Goal: Information Seeking & Learning: Learn about a topic

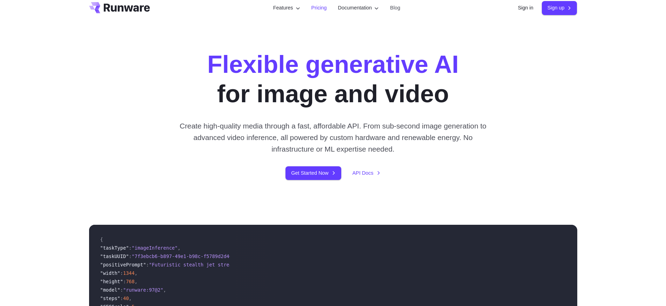
click at [320, 6] on link "Pricing" at bounding box center [318, 8] width 15 height 8
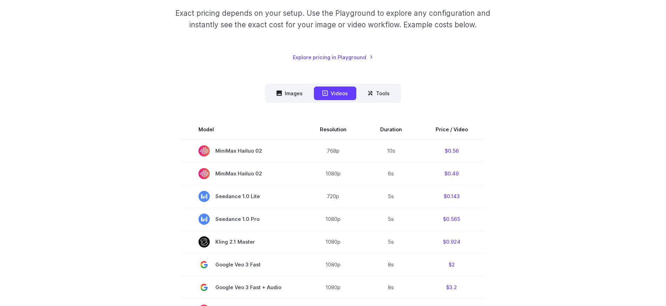
scroll to position [124, 0]
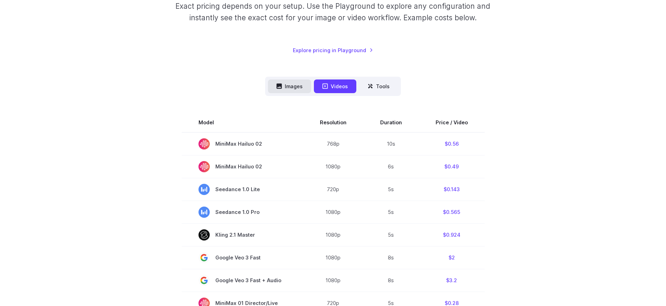
click at [296, 84] on button "Images" at bounding box center [289, 87] width 43 height 14
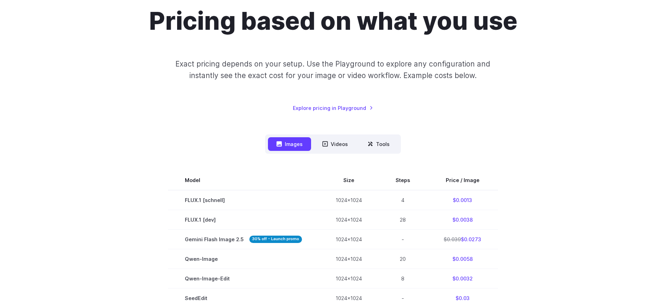
scroll to position [0, 0]
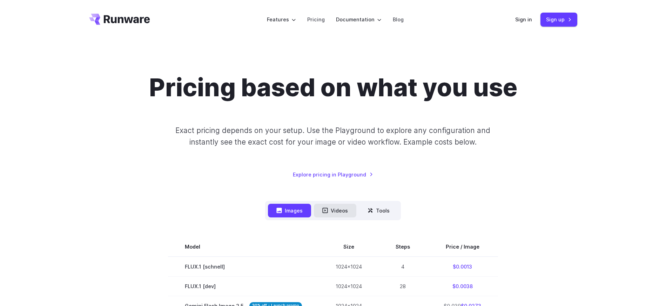
click at [331, 207] on button "Videos" at bounding box center [335, 211] width 42 height 14
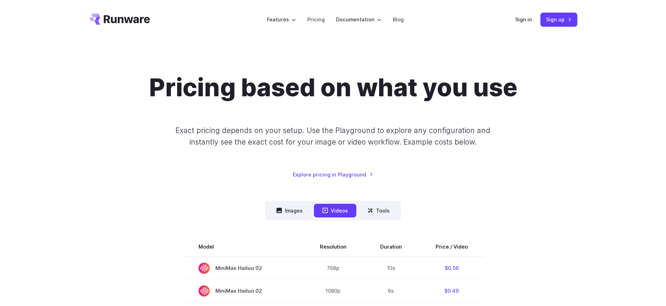
click at [149, 15] on icon "Go to /" at bounding box center [119, 19] width 61 height 11
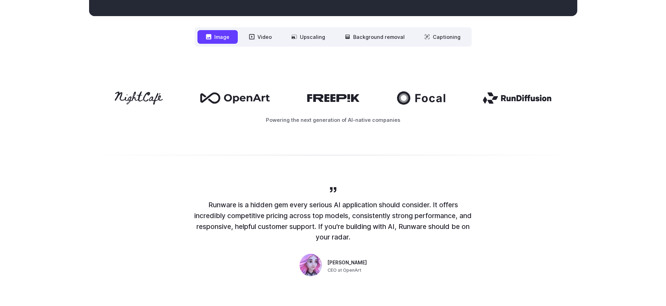
scroll to position [346, 0]
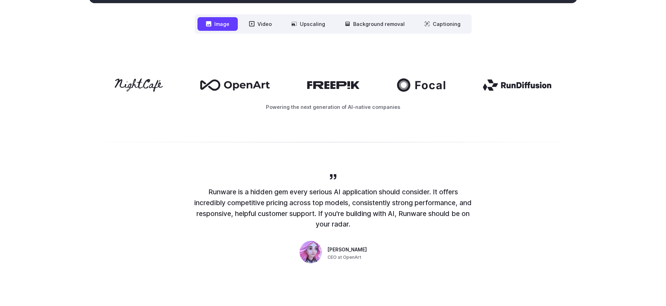
click at [263, 32] on nav "**********" at bounding box center [333, 23] width 277 height 19
click at [260, 26] on button "Video" at bounding box center [260, 24] width 40 height 14
click at [232, 24] on button "Image" at bounding box center [217, 24] width 40 height 14
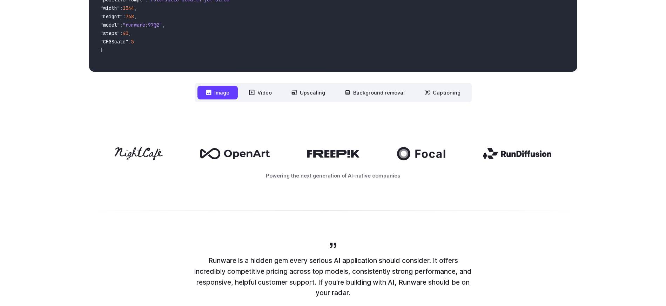
scroll to position [248, 0]
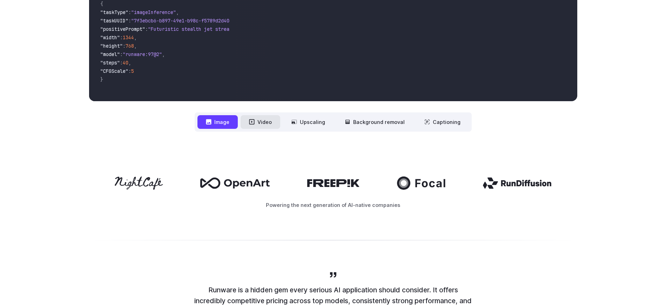
click at [269, 123] on button "Video" at bounding box center [260, 122] width 40 height 14
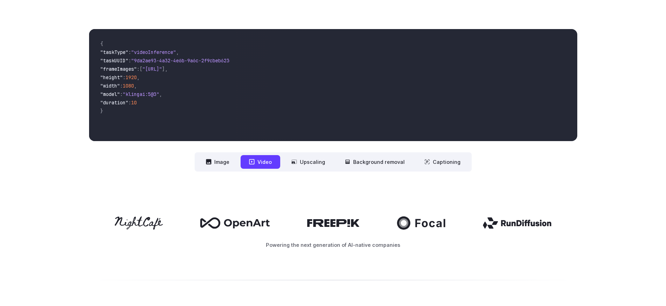
scroll to position [190, 0]
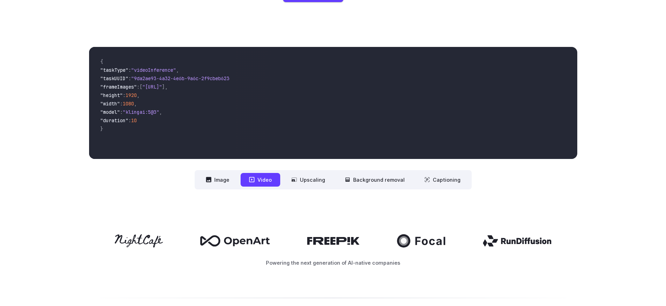
click at [415, 116] on video at bounding box center [405, 103] width 341 height 112
click at [369, 115] on video at bounding box center [405, 103] width 341 height 112
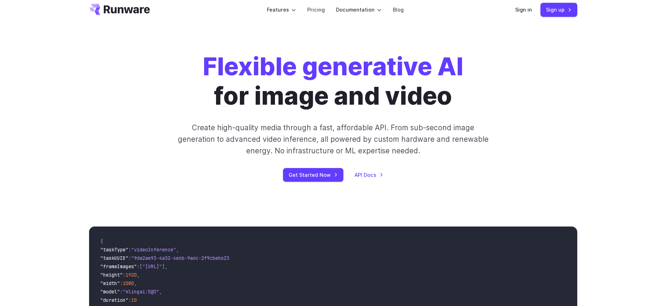
scroll to position [0, 0]
